Goal: Entertainment & Leisure: Consume media (video, audio)

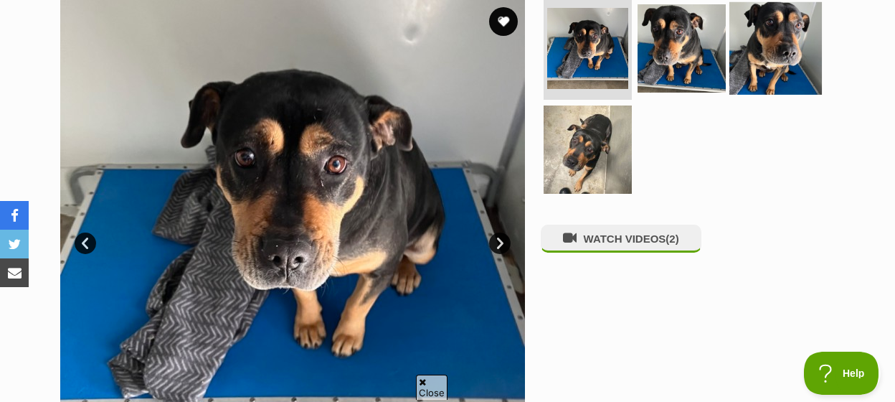
click at [761, 61] on img at bounding box center [775, 47] width 93 height 93
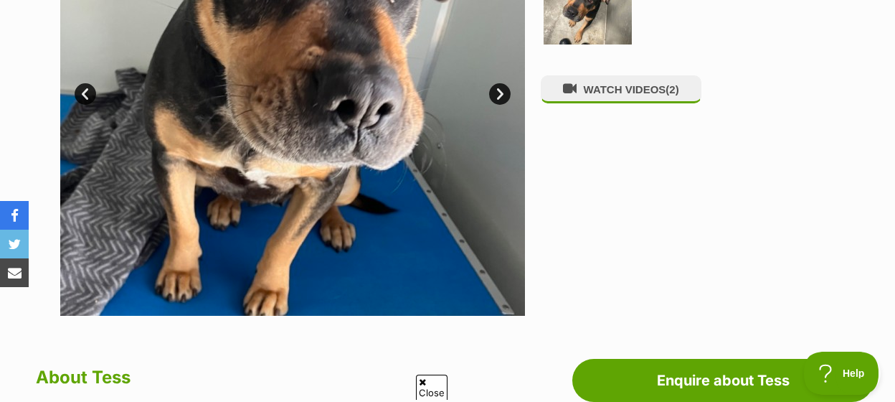
scroll to position [298, 0]
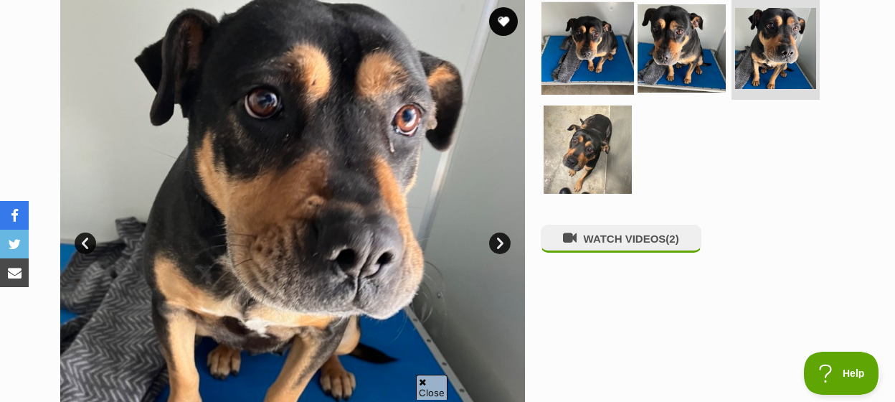
click at [584, 68] on img at bounding box center [587, 47] width 93 height 93
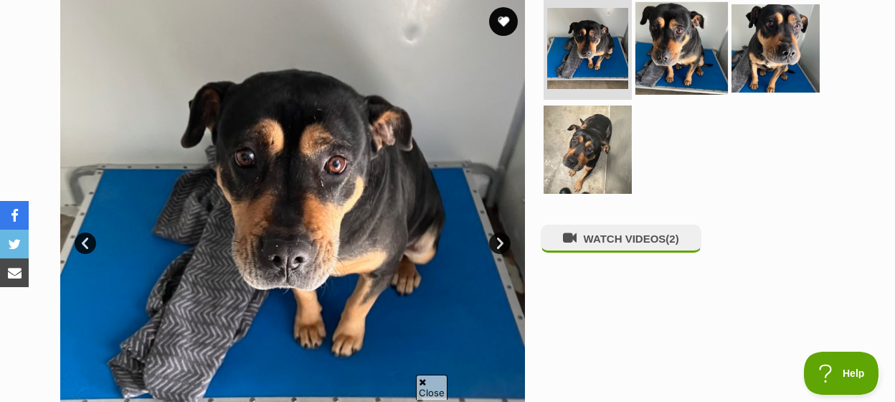
click at [688, 61] on img at bounding box center [681, 47] width 93 height 93
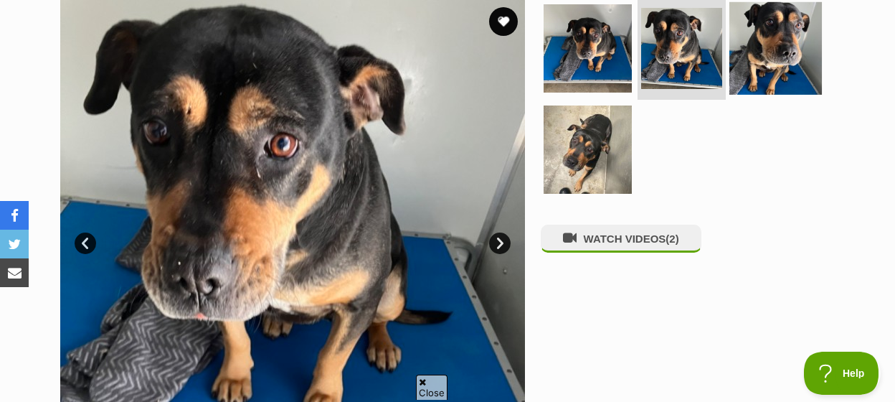
click at [771, 59] on img at bounding box center [775, 47] width 93 height 93
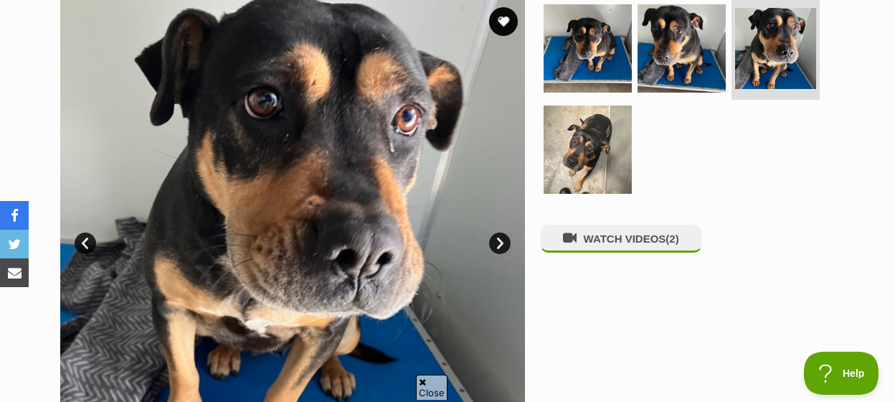
click at [435, 146] on img at bounding box center [292, 232] width 465 height 465
click at [654, 252] on button "WATCH VIDEOS (2)" at bounding box center [621, 238] width 161 height 28
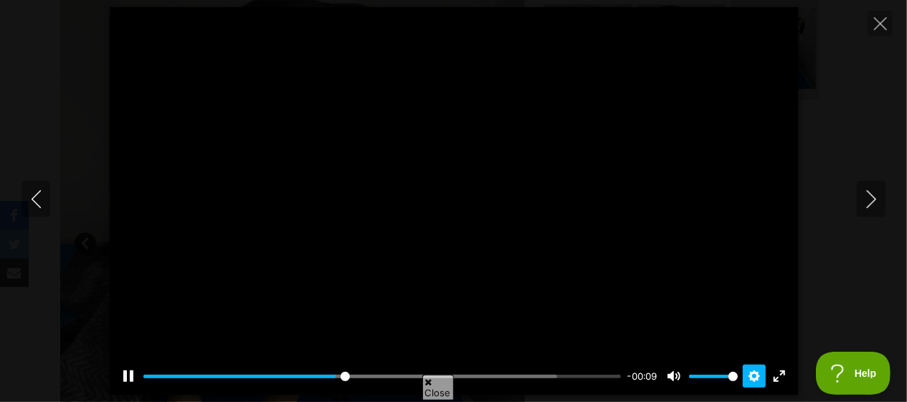
click at [754, 379] on button "Settings" at bounding box center [754, 375] width 23 height 23
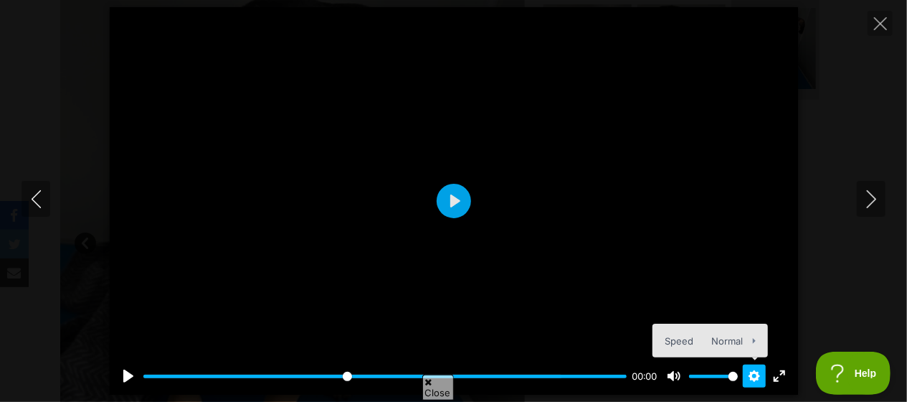
click at [431, 383] on icon at bounding box center [428, 381] width 7 height 9
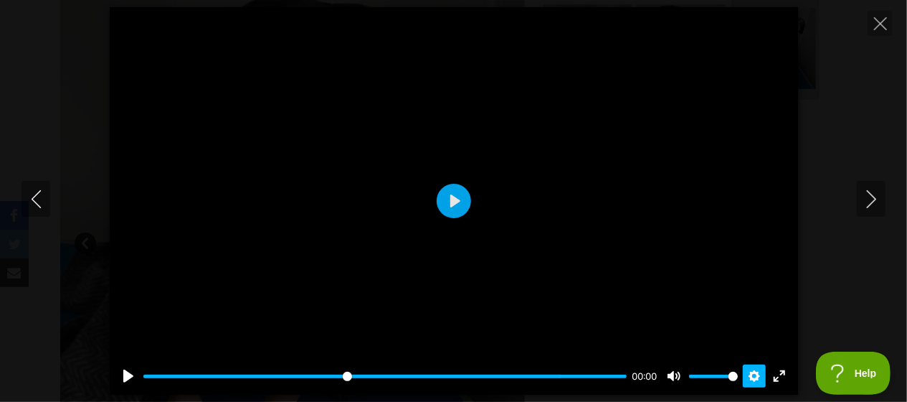
click at [755, 376] on button "Settings" at bounding box center [754, 375] width 23 height 23
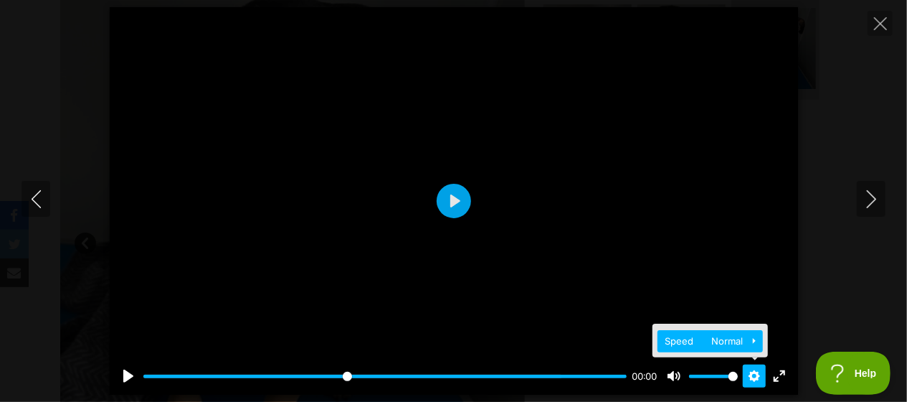
click at [754, 338] on button "Speed Normal" at bounding box center [710, 341] width 105 height 22
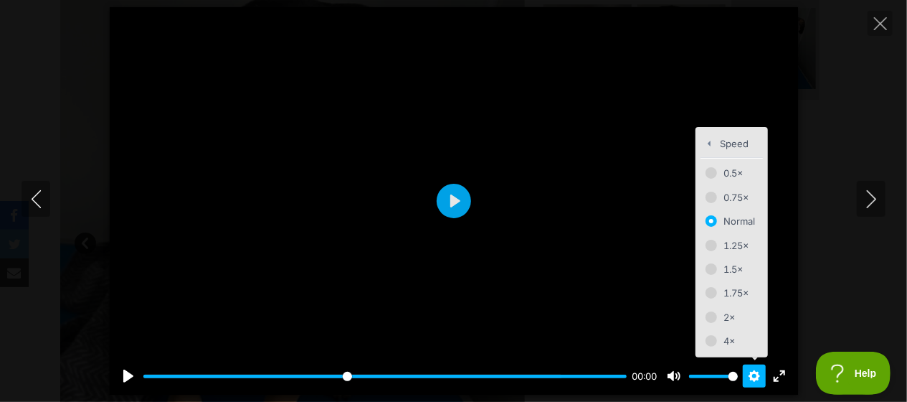
click at [561, 252] on div at bounding box center [454, 200] width 688 height 387
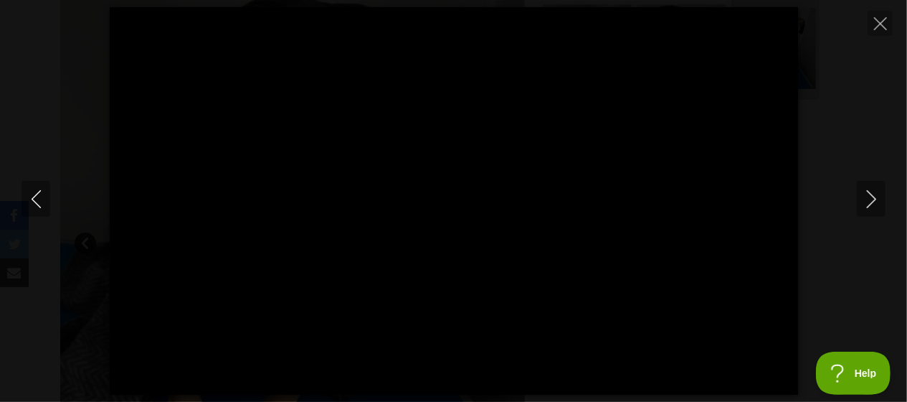
type input "100.00"
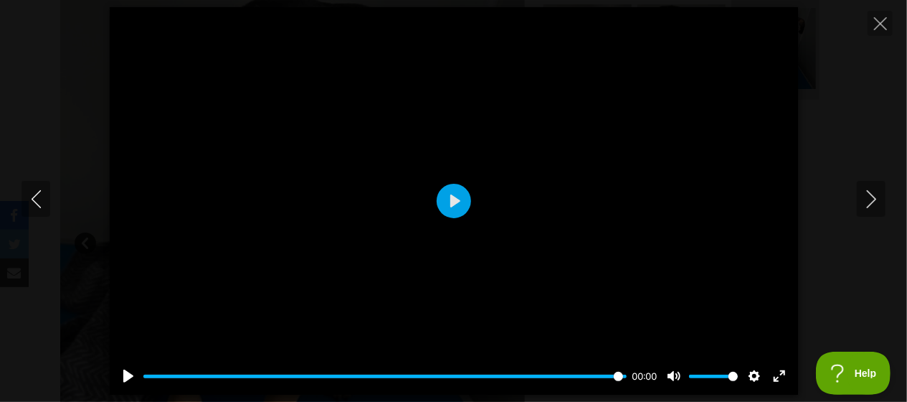
click at [876, 24] on icon "Close" at bounding box center [880, 23] width 13 height 13
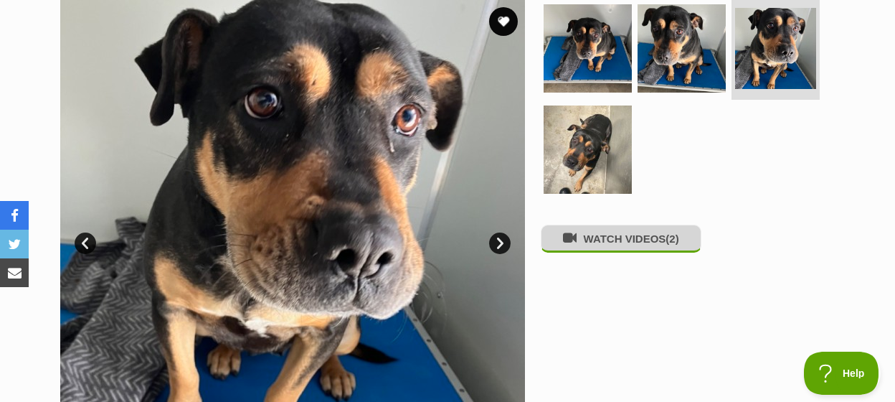
click at [673, 245] on span "(2)" at bounding box center [672, 238] width 13 height 12
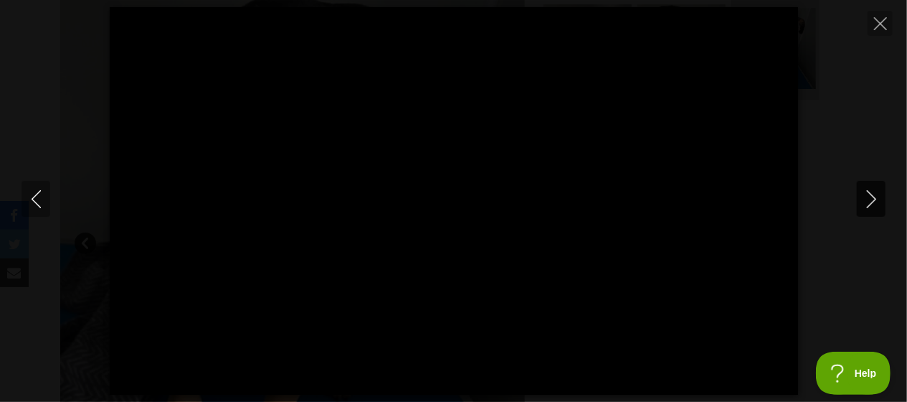
click at [865, 196] on icon "Next" at bounding box center [872, 199] width 18 height 18
type input "6.94"
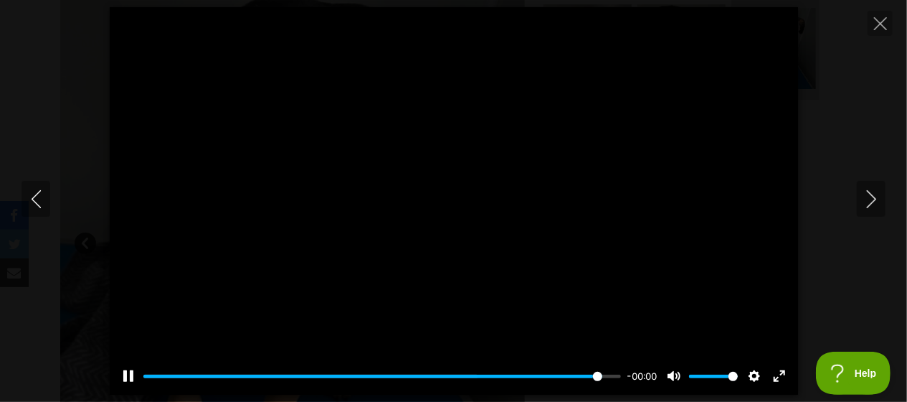
type input "100.00"
click at [37, 196] on icon "Previous" at bounding box center [36, 199] width 18 height 18
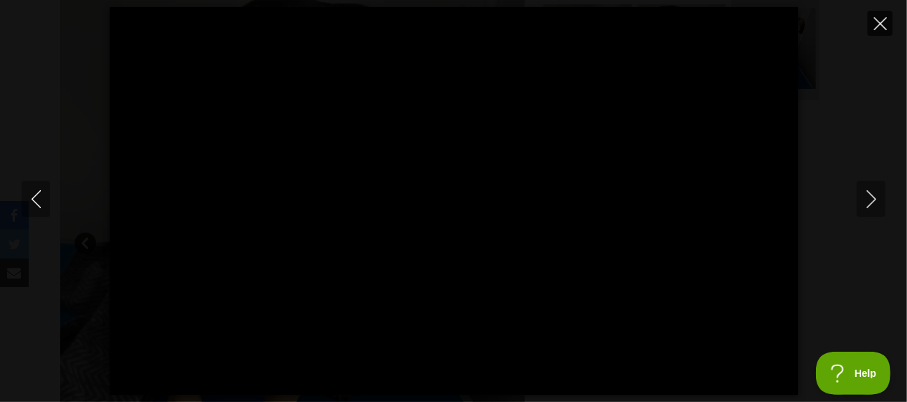
click at [881, 19] on icon "Close" at bounding box center [880, 23] width 13 height 13
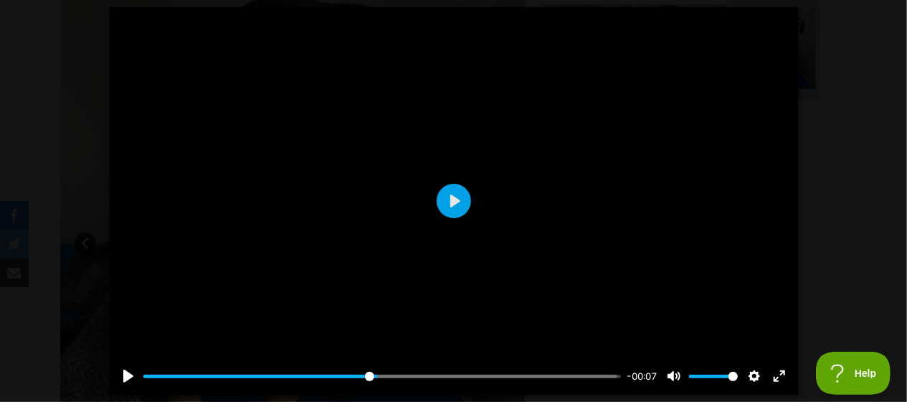
type input "48.92"
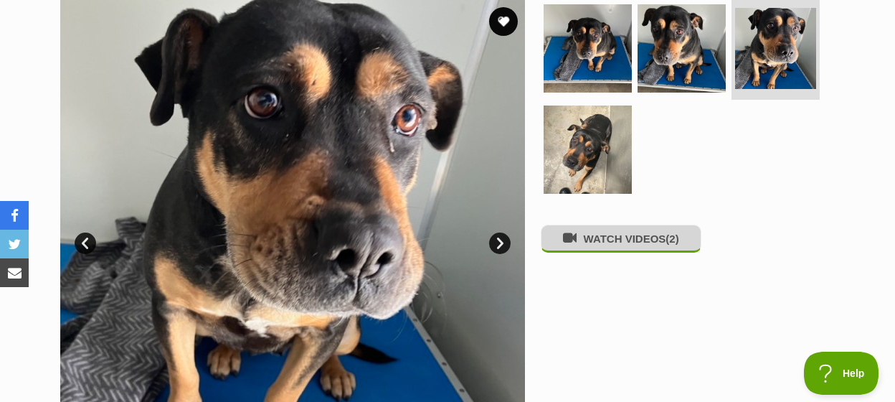
click at [635, 252] on button "WATCH VIDEOS (2)" at bounding box center [621, 238] width 161 height 28
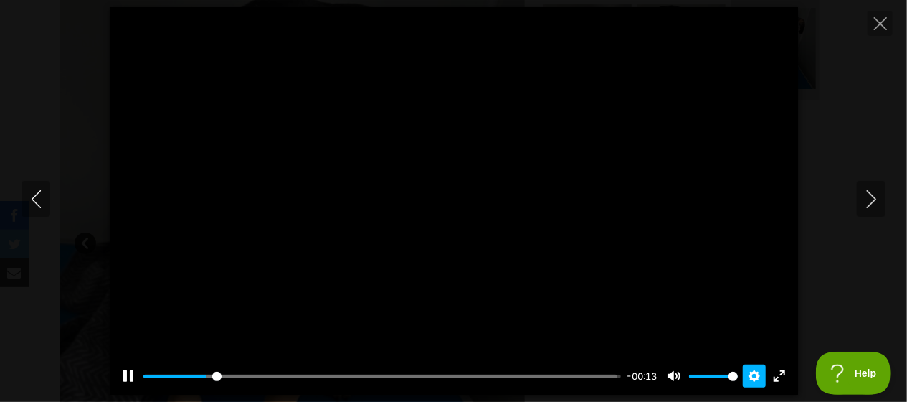
click at [754, 377] on button "Settings" at bounding box center [754, 375] width 23 height 23
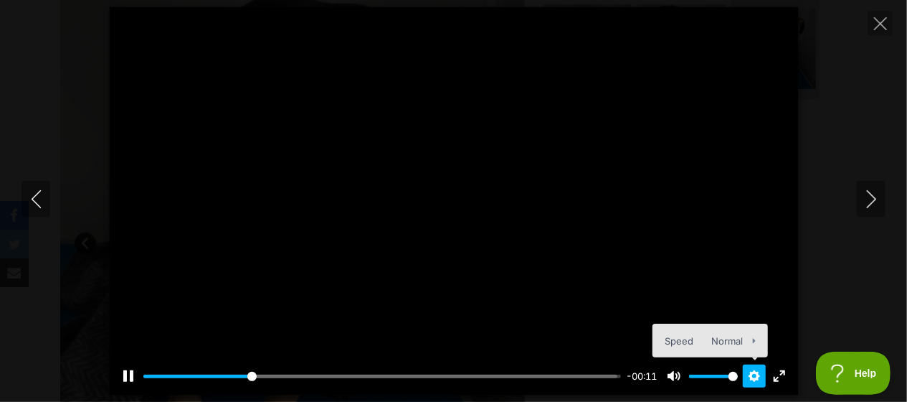
click at [754, 375] on button "Settings" at bounding box center [754, 375] width 23 height 23
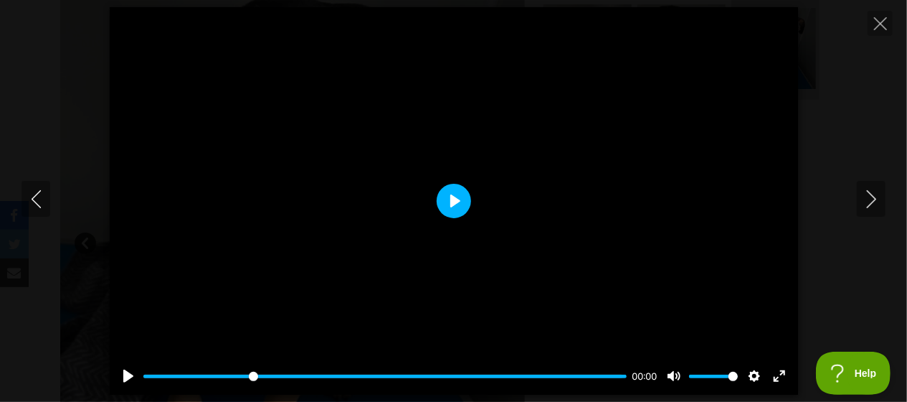
click at [452, 204] on button "Play" at bounding box center [454, 201] width 34 height 34
click at [453, 209] on button "Play" at bounding box center [454, 201] width 34 height 34
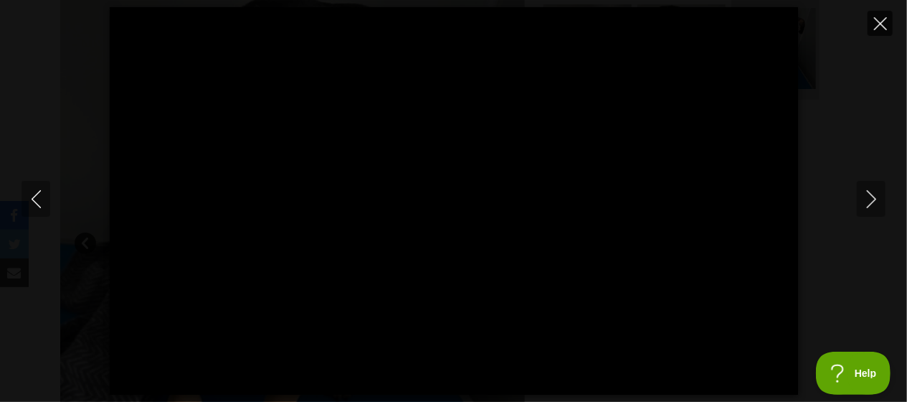
click at [883, 27] on icon "Close" at bounding box center [880, 23] width 13 height 13
type input "39.49"
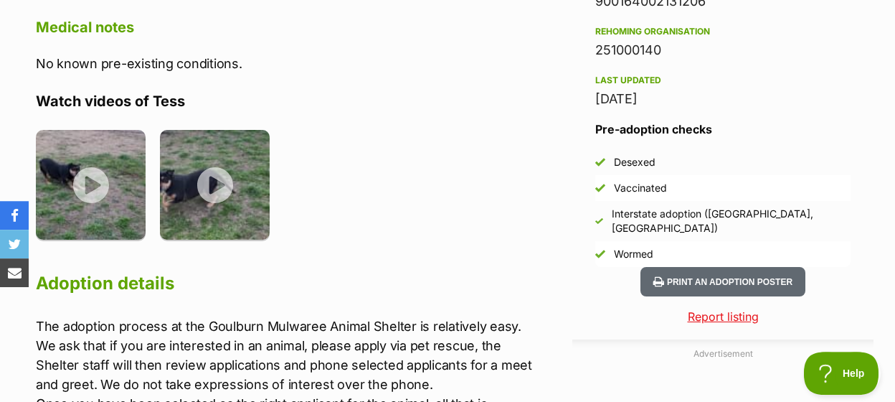
scroll to position [1193, 0]
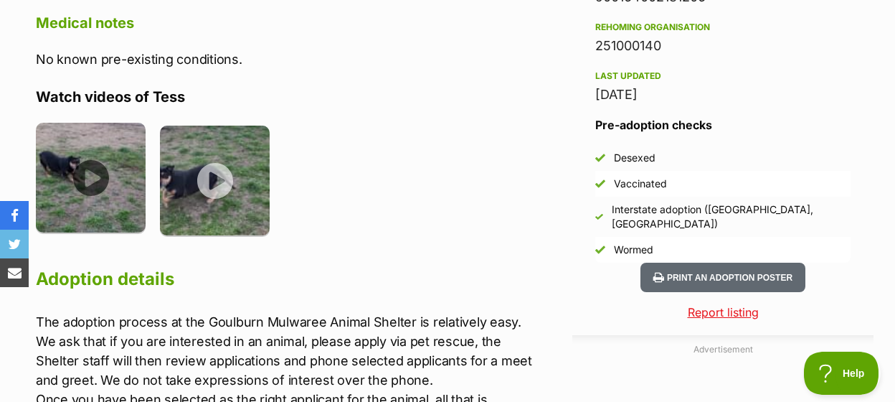
click at [79, 168] on img at bounding box center [91, 178] width 110 height 110
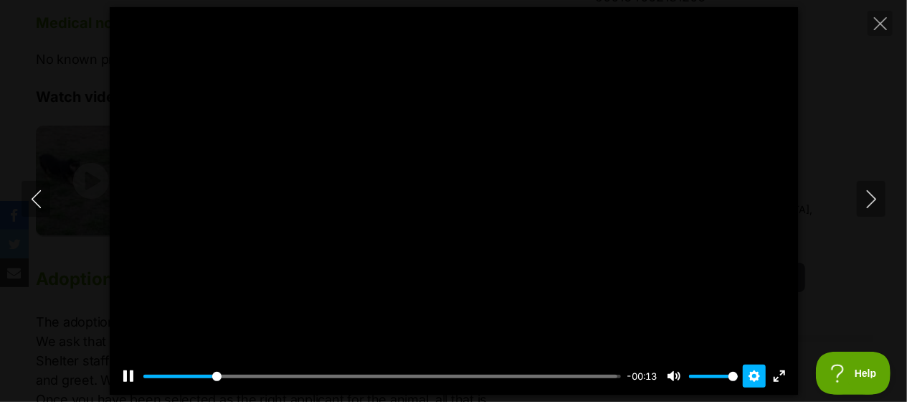
click at [754, 372] on button "Settings" at bounding box center [754, 375] width 23 height 23
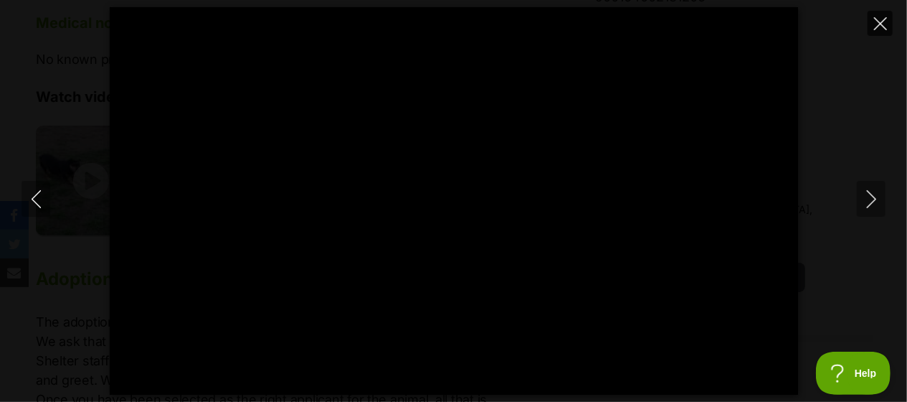
click at [876, 18] on icon "Close" at bounding box center [880, 23] width 13 height 13
type input "28.54"
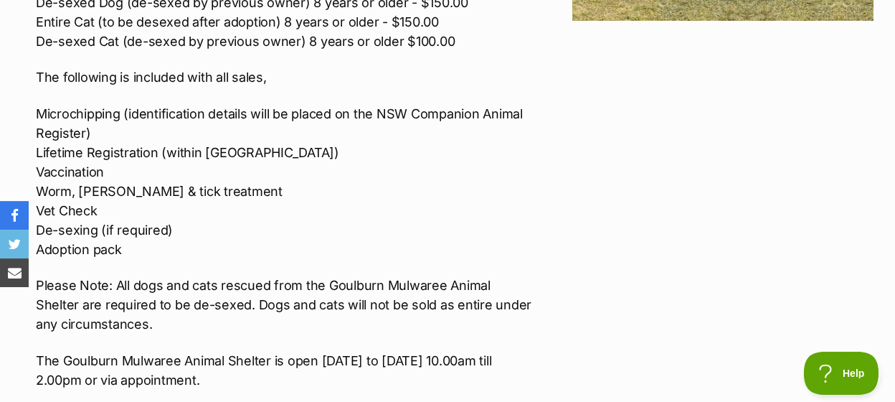
scroll to position [1865, 0]
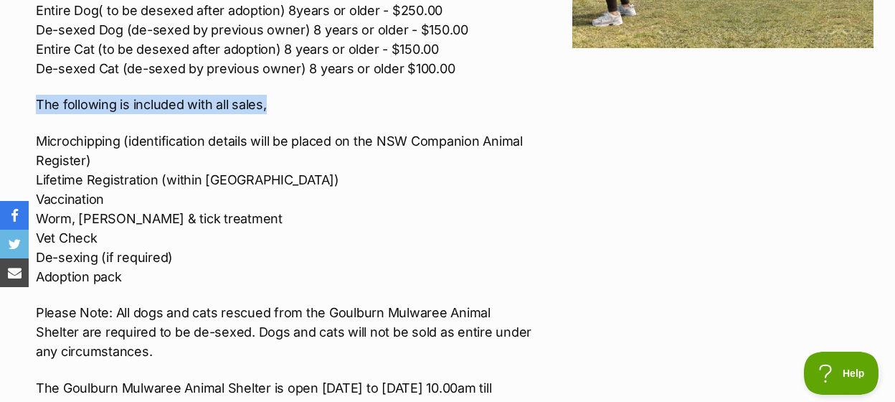
drag, startPoint x: 38, startPoint y: 99, endPoint x: 289, endPoint y: 102, distance: 251.0
click at [289, 102] on p "The following is included with all sales," at bounding box center [284, 104] width 497 height 19
copy p "The following is included with all sales,"
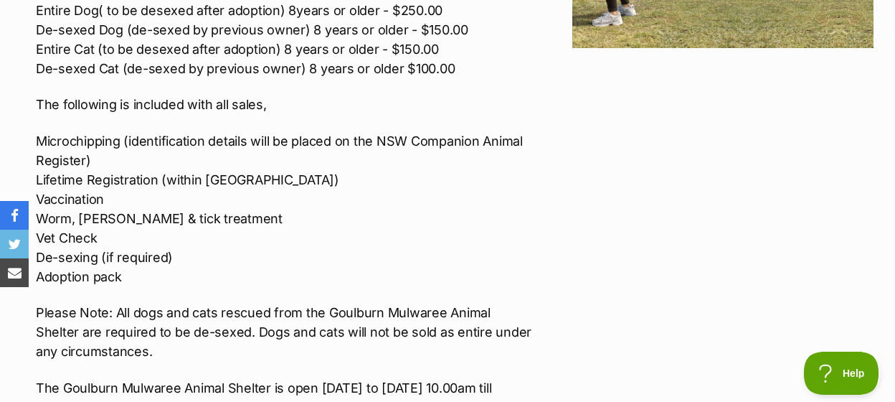
click at [311, 196] on p "Microchipping (identification details will be placed on the NSW Companion Anima…" at bounding box center [284, 208] width 497 height 155
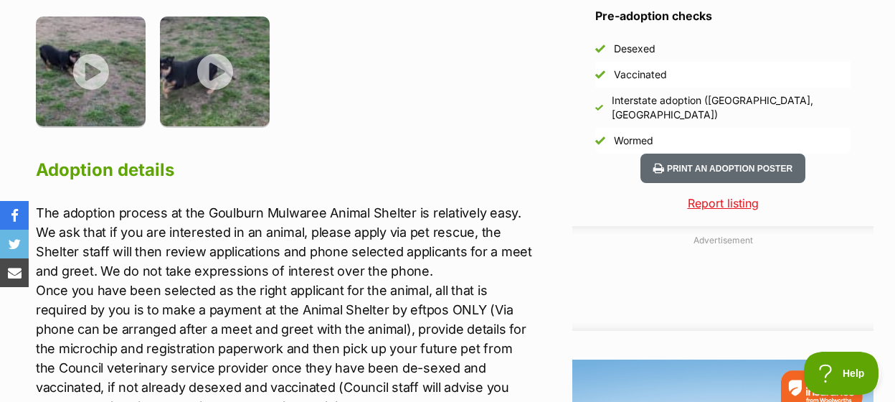
scroll to position [1193, 0]
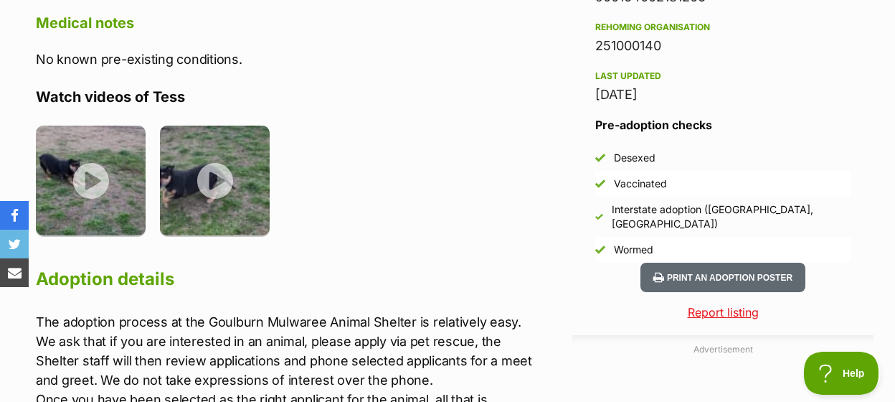
click at [396, 161] on ul at bounding box center [284, 186] width 497 height 120
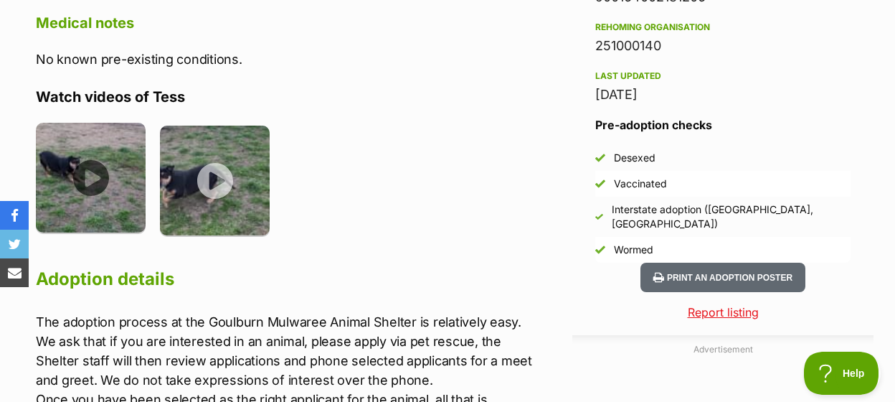
click at [110, 182] on img at bounding box center [91, 178] width 110 height 110
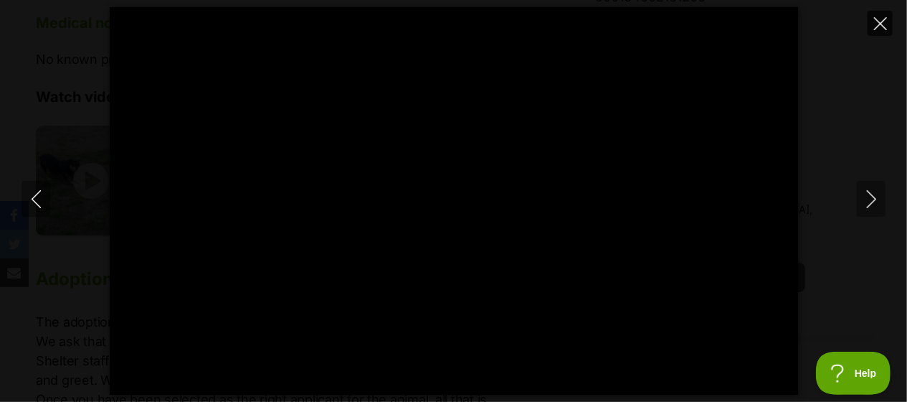
click at [882, 26] on icon "Close" at bounding box center [880, 23] width 13 height 13
type input "89.47"
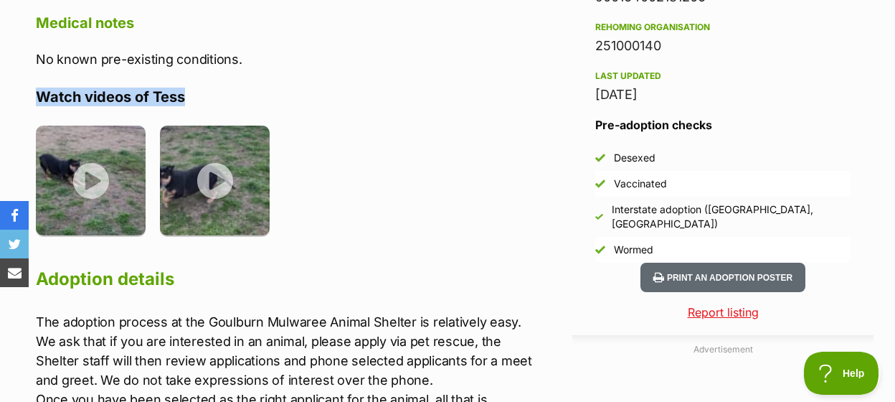
drag, startPoint x: 22, startPoint y: 90, endPoint x: 202, endPoint y: 95, distance: 180.8
click at [283, 58] on p "No known pre-existing conditions." at bounding box center [284, 58] width 497 height 19
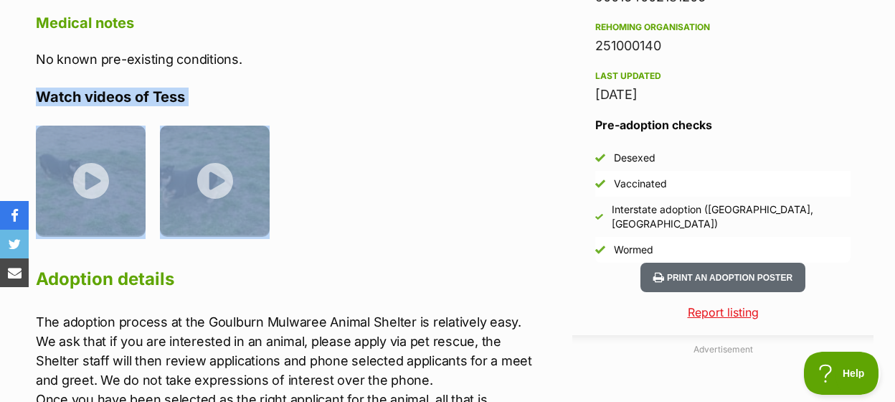
drag, startPoint x: 24, startPoint y: 106, endPoint x: 291, endPoint y: 165, distance: 273.9
click at [291, 165] on div "About Tess Meet [PERSON_NAME]! Tess is lovely [DEMOGRAPHIC_DATA] [DEMOGRAPHIC_D…" at bounding box center [277, 352] width 511 height 1472
click at [374, 158] on ul at bounding box center [284, 186] width 497 height 120
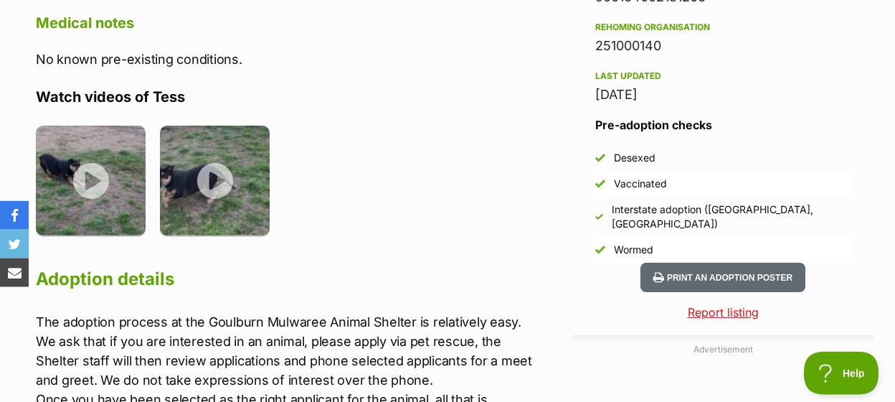
scroll to position [1119, 0]
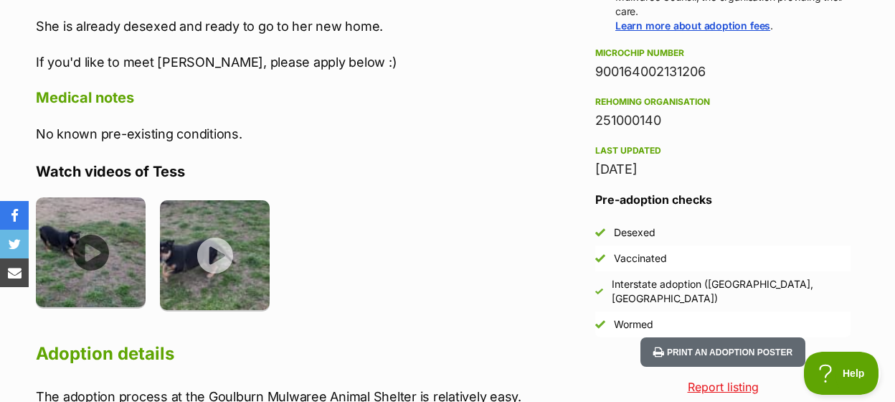
click at [113, 217] on img at bounding box center [91, 252] width 110 height 110
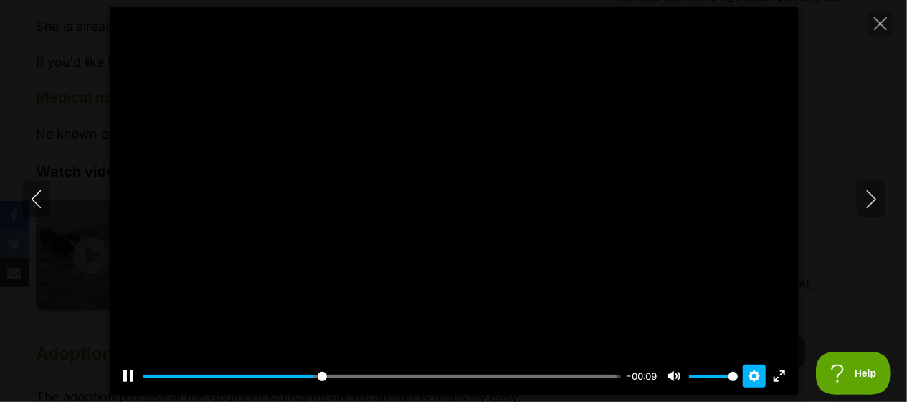
click at [757, 377] on button "Settings" at bounding box center [754, 375] width 23 height 23
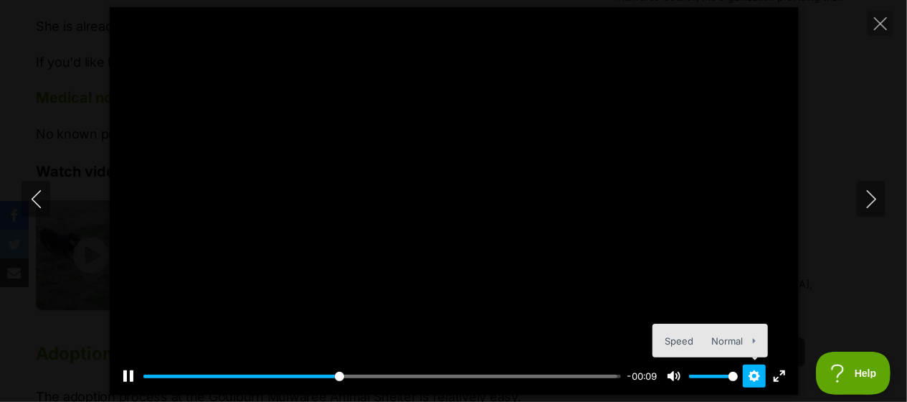
click at [757, 377] on button "Settings" at bounding box center [754, 375] width 23 height 23
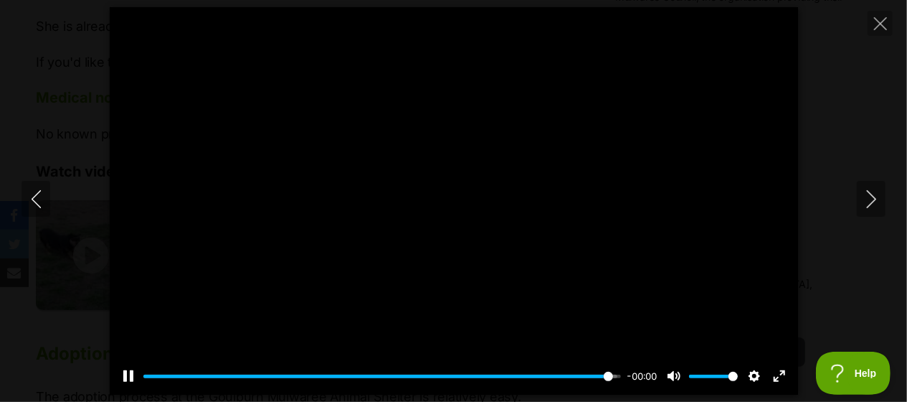
type input "100.00"
click at [875, 25] on icon "Close" at bounding box center [880, 23] width 13 height 13
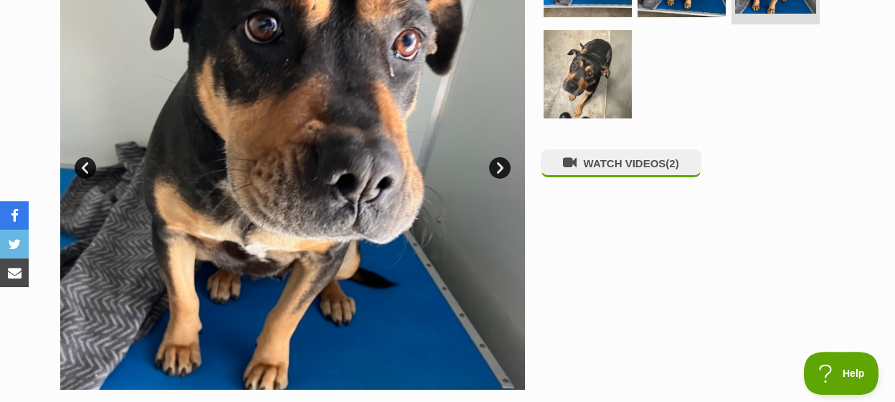
scroll to position [373, 0]
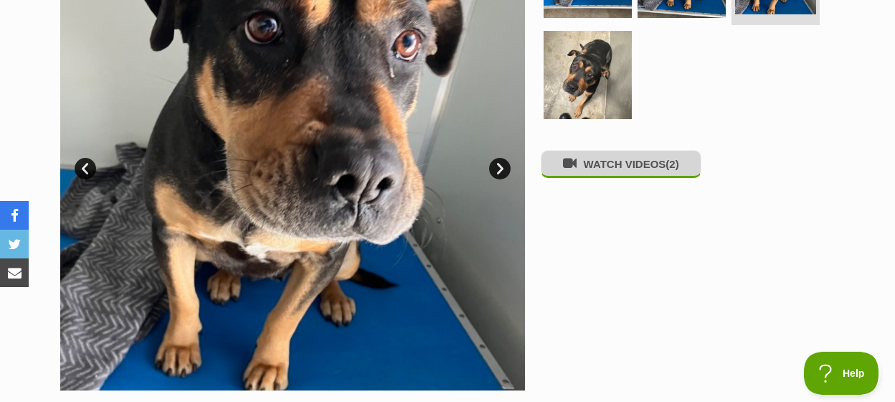
click at [605, 178] on button "WATCH VIDEOS (2)" at bounding box center [621, 164] width 161 height 28
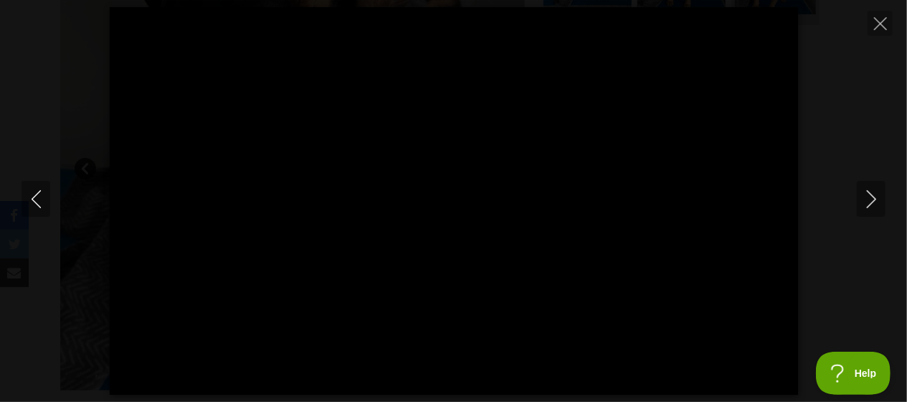
type input "100.00"
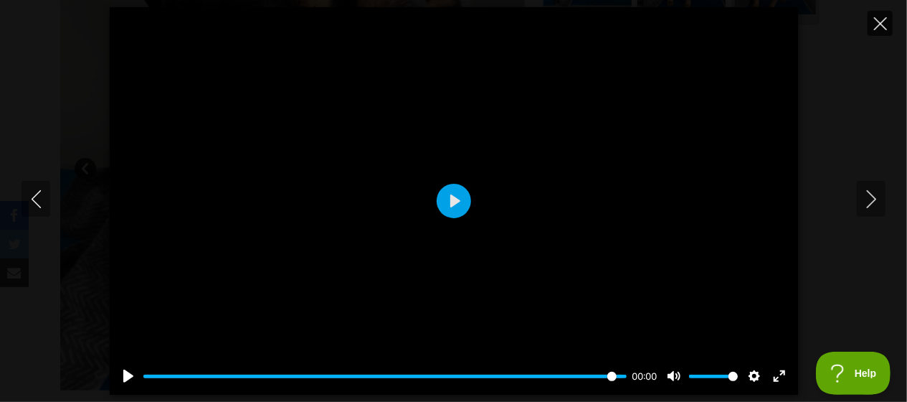
click at [888, 21] on button "Close" at bounding box center [880, 23] width 25 height 25
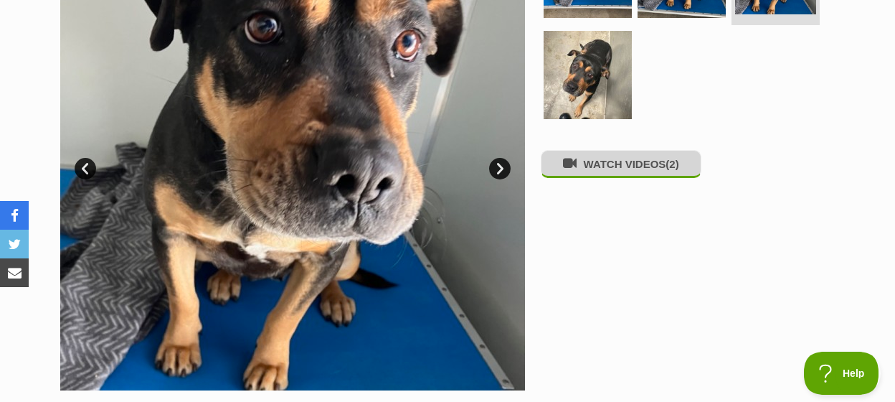
click at [625, 178] on button "WATCH VIDEOS (2)" at bounding box center [621, 164] width 161 height 28
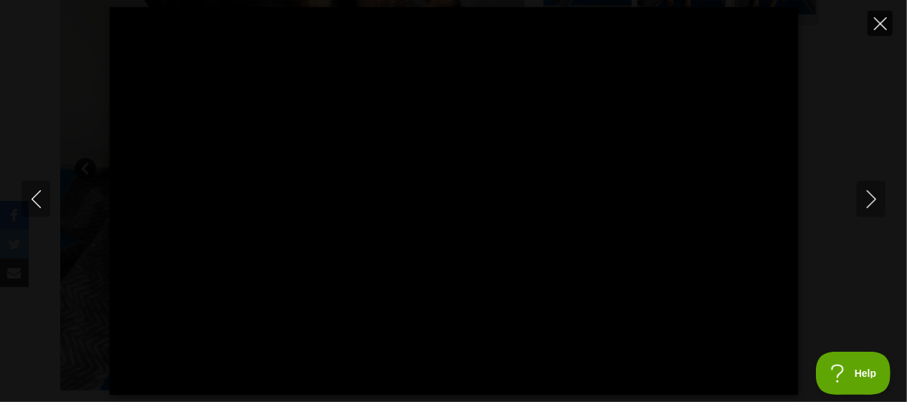
click at [886, 22] on icon "Close" at bounding box center [880, 23] width 13 height 13
type input "8.36"
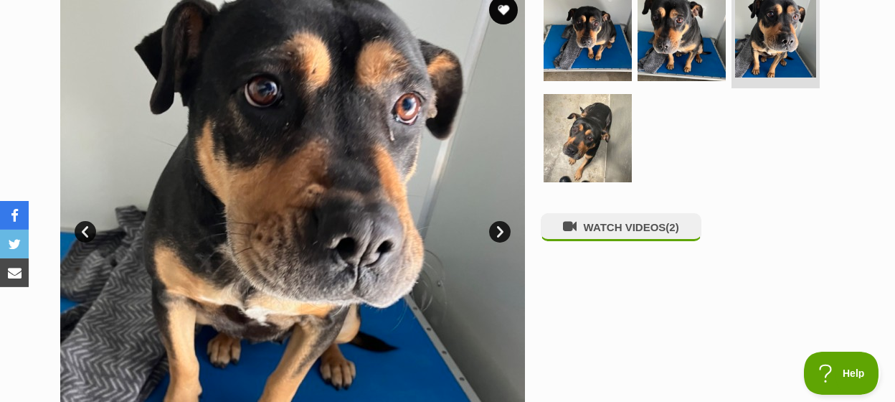
scroll to position [224, 0]
